Goal: Task Accomplishment & Management: Manage account settings

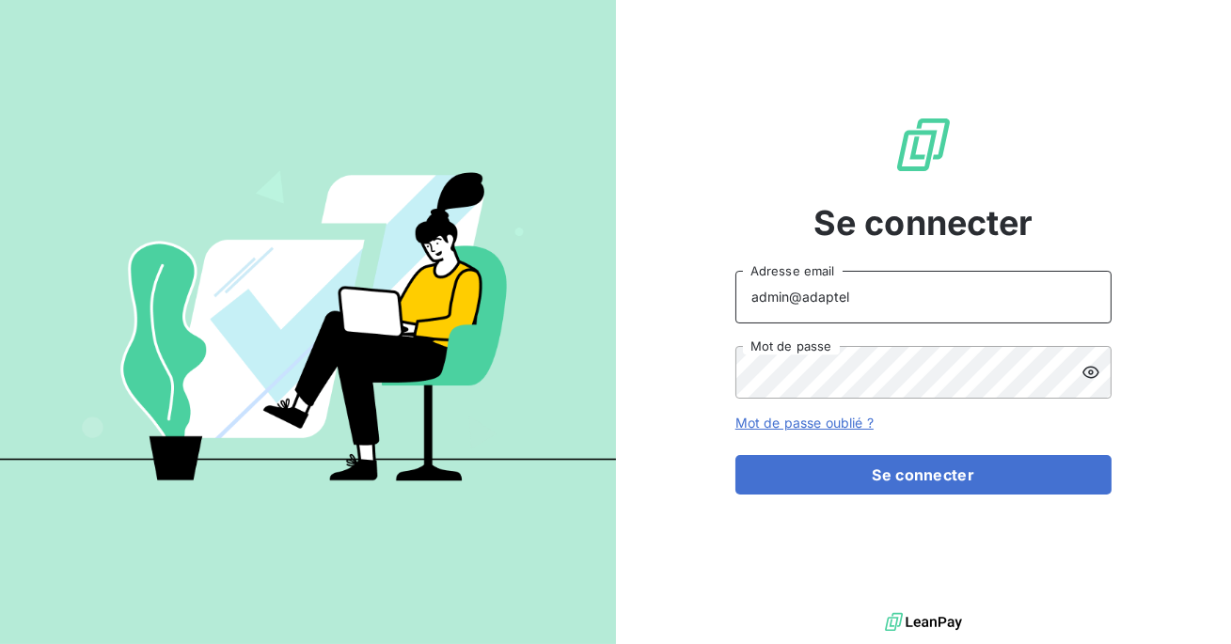
click at [872, 298] on input "admin@adaptel" at bounding box center [924, 297] width 376 height 53
type input "admin@antillestelephone"
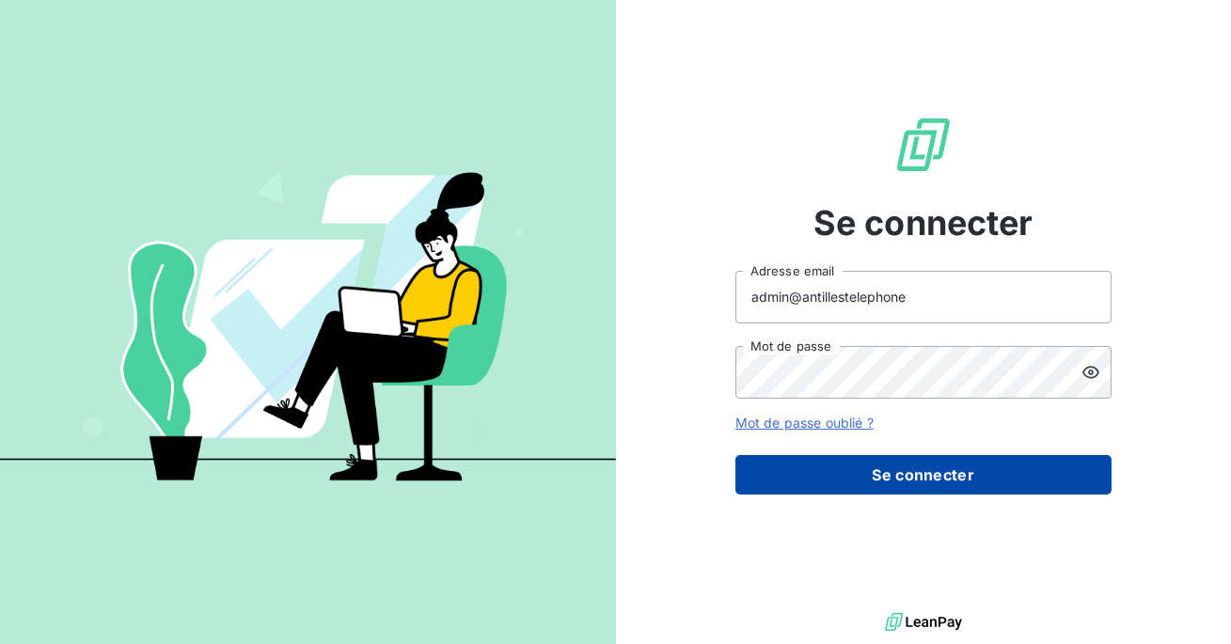
click at [895, 483] on button "Se connecter" at bounding box center [924, 475] width 376 height 40
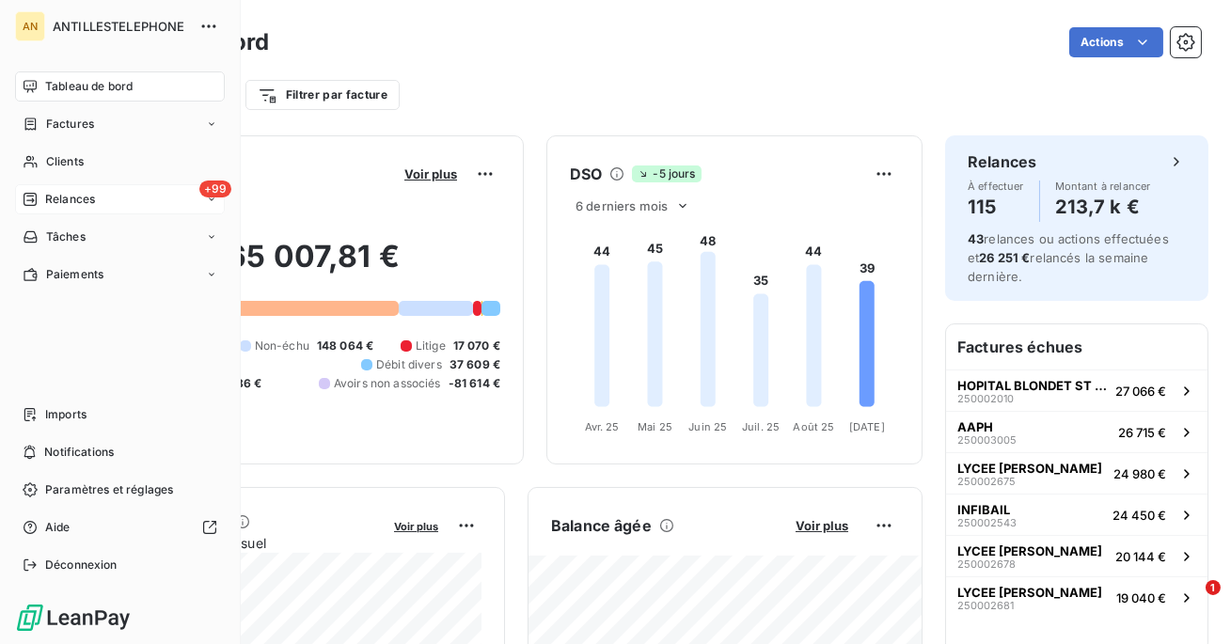
click at [66, 212] on div "+99 Relances" at bounding box center [120, 199] width 210 height 30
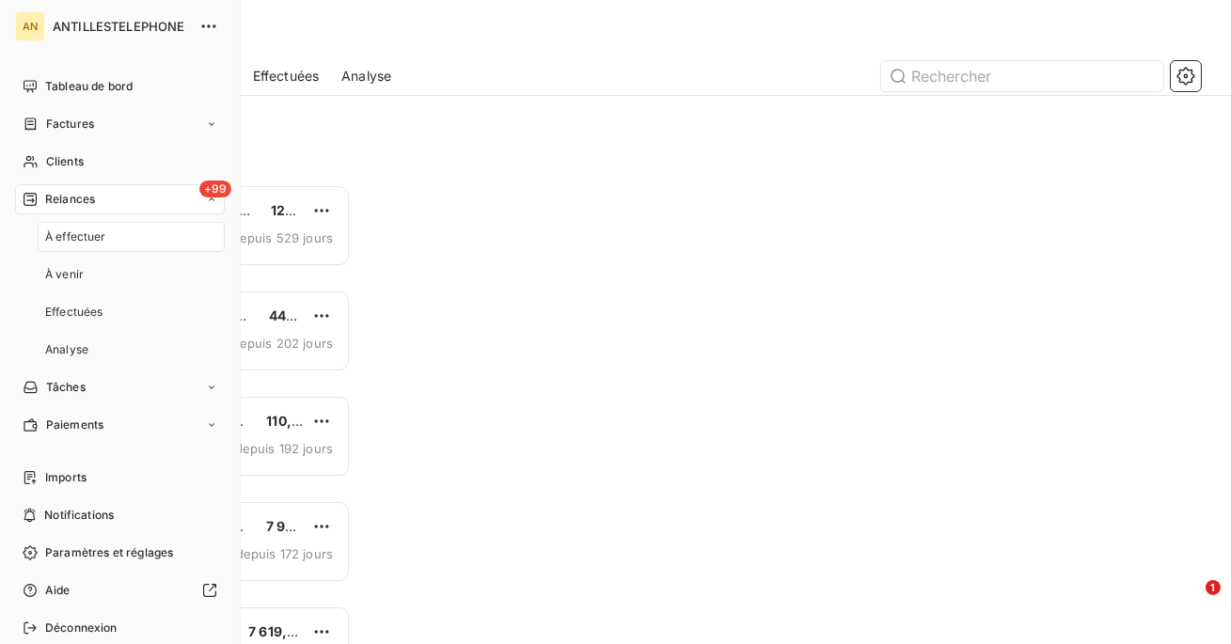
scroll to position [460, 261]
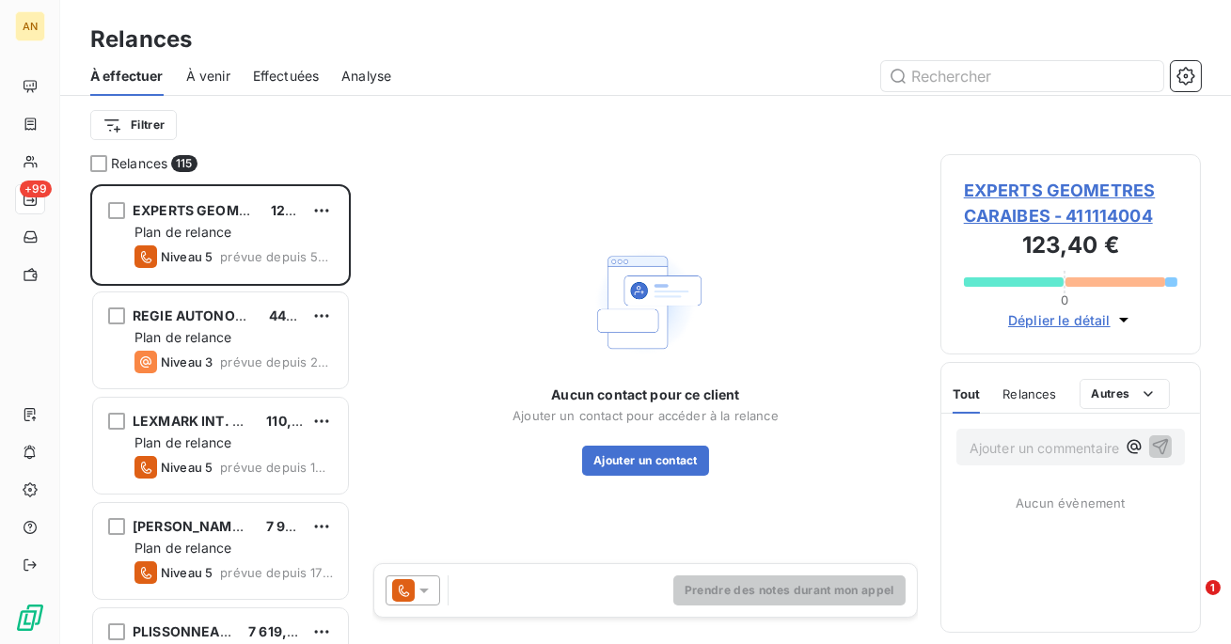
click at [1044, 182] on span "EXPERTS GEOMETRES CARAIBES - 411114004" at bounding box center [1071, 203] width 214 height 51
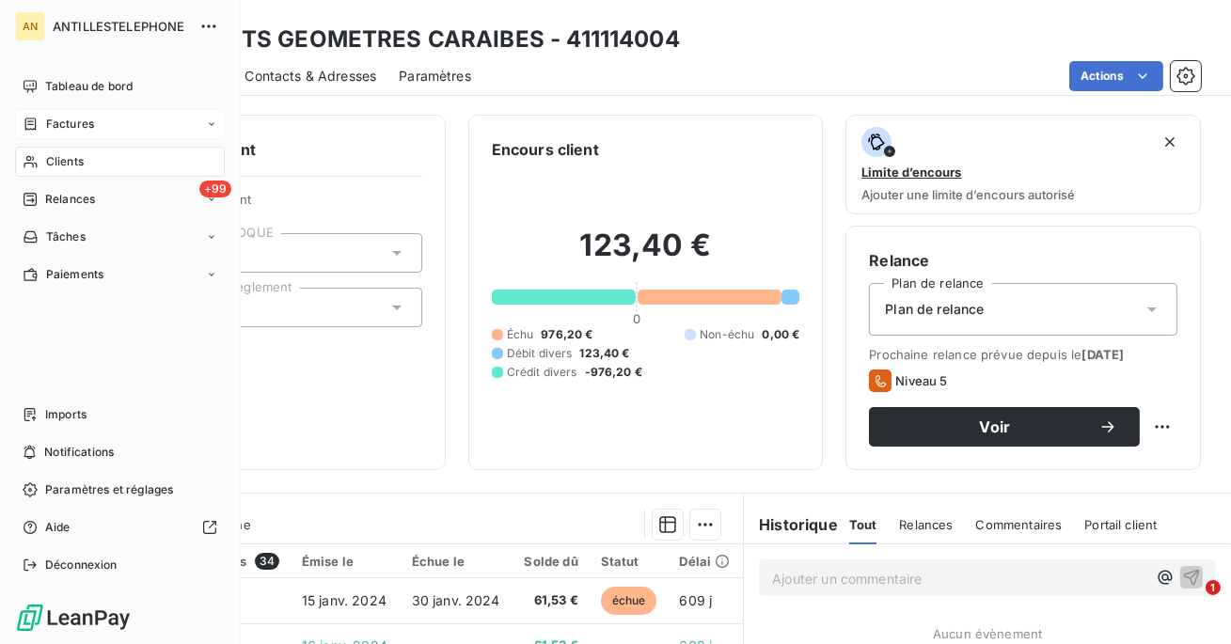
click at [35, 129] on icon at bounding box center [30, 124] width 11 height 12
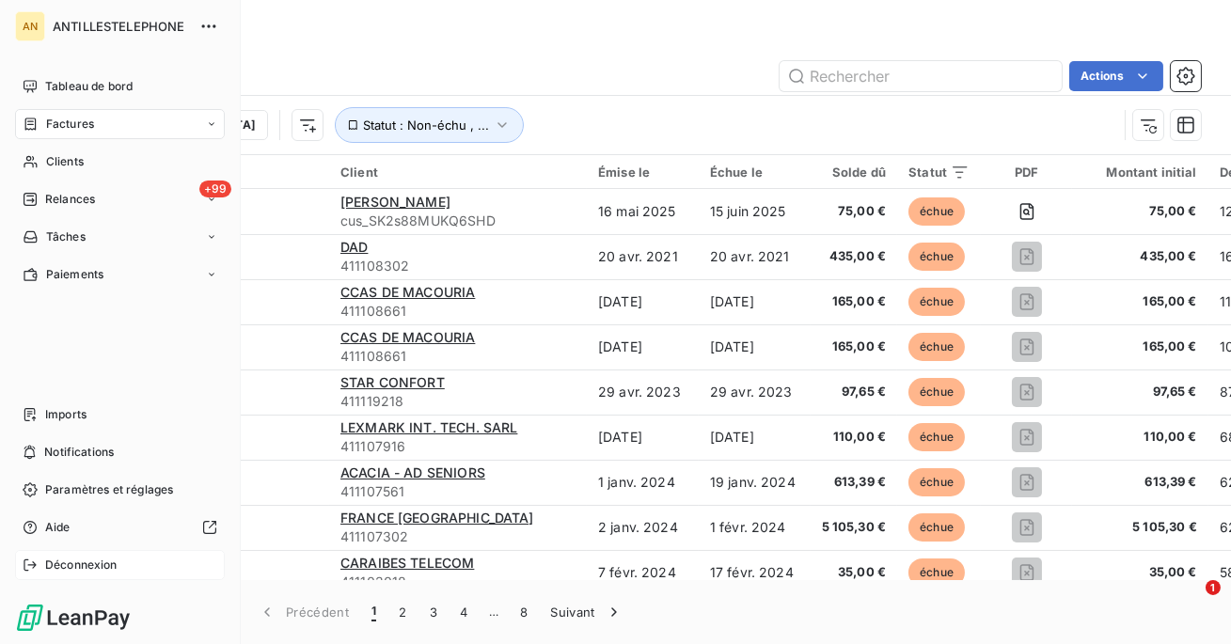
click at [49, 556] on div "Déconnexion" at bounding box center [120, 565] width 210 height 30
